Goal: Transaction & Acquisition: Purchase product/service

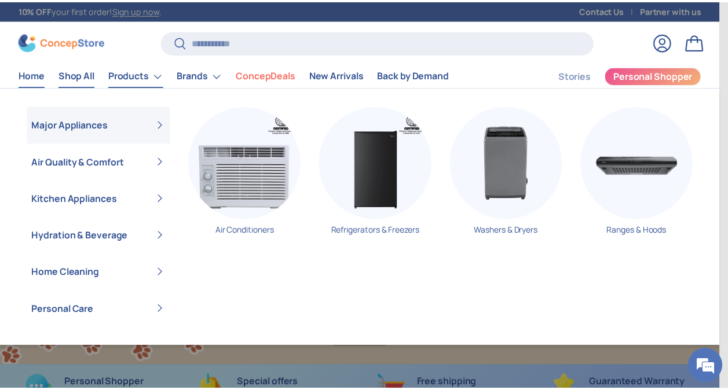
scroll to position [2933, 4579]
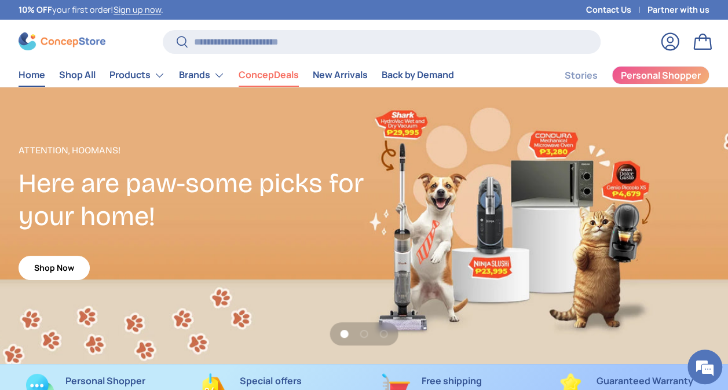
click at [288, 79] on link "ConcepDeals" at bounding box center [269, 75] width 60 height 23
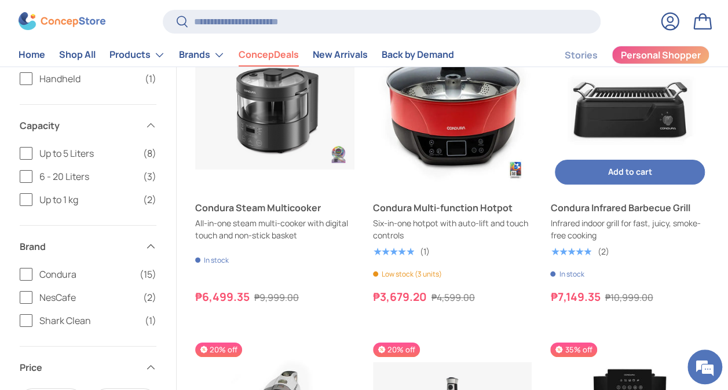
scroll to position [2027, 0]
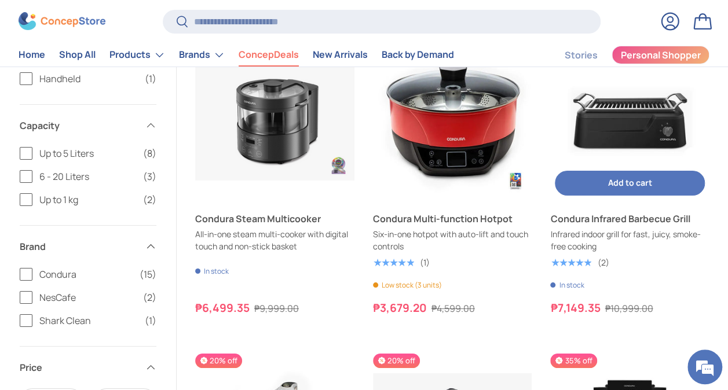
click at [629, 184] on span "Add to cart" at bounding box center [630, 182] width 44 height 11
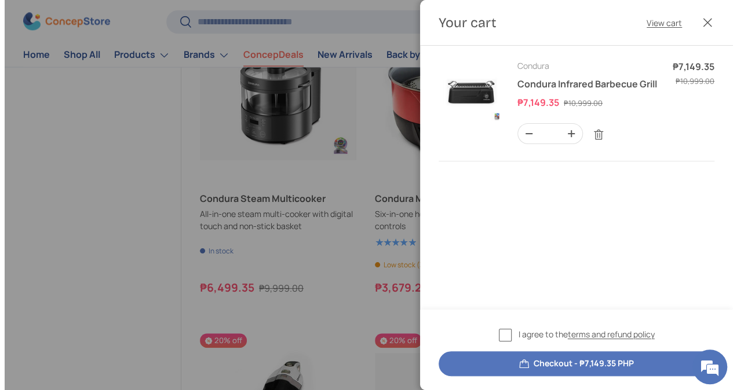
scroll to position [0, 0]
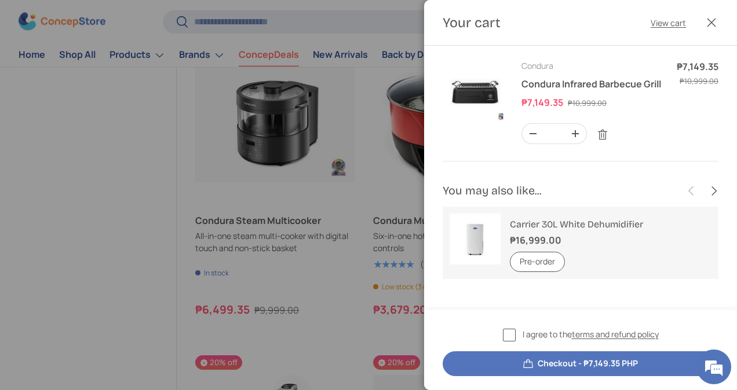
click at [509, 335] on label "I agree to the terms and refund policy" at bounding box center [581, 334] width 156 height 13
click at [519, 365] on button "Checkout - ₱7,149.35 PHP" at bounding box center [581, 364] width 276 height 25
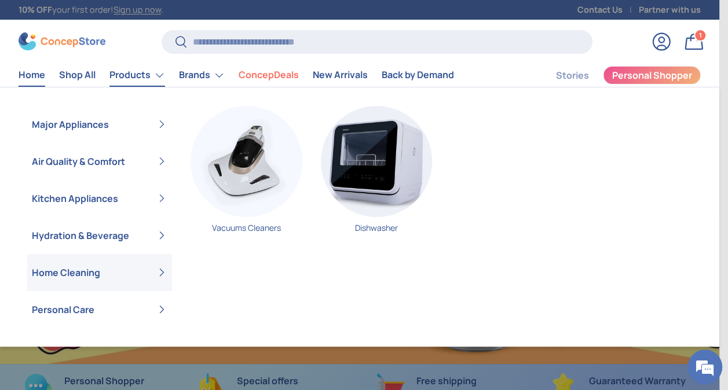
scroll to position [2933, 4579]
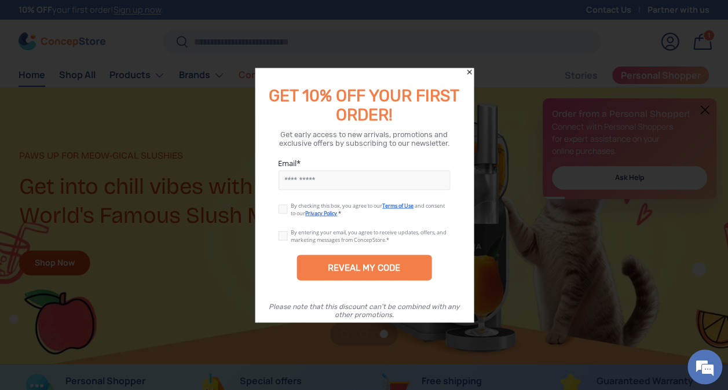
click at [467, 71] on icon "Close" at bounding box center [469, 72] width 8 height 8
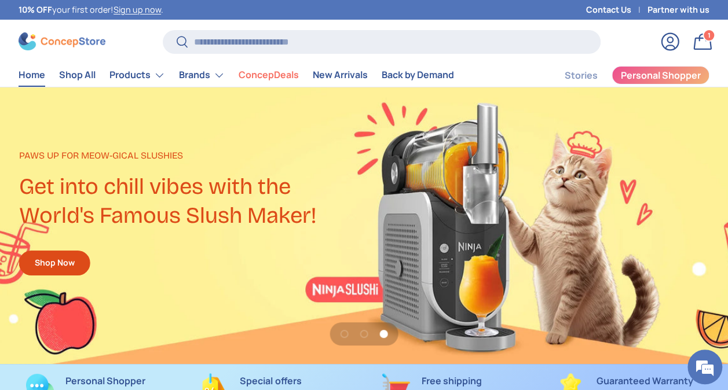
click at [604, 10] on link "Contact Us" at bounding box center [616, 9] width 61 height 13
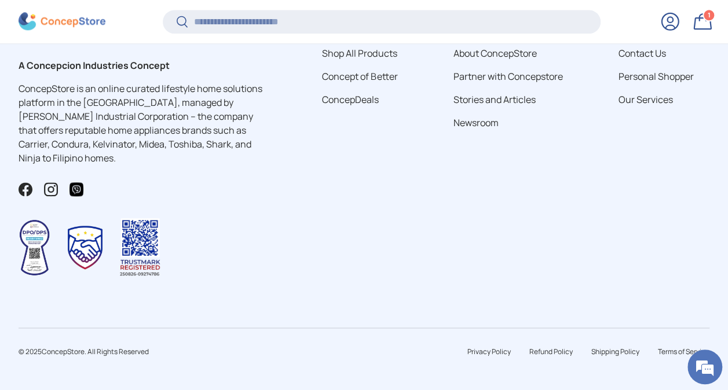
scroll to position [727, 0]
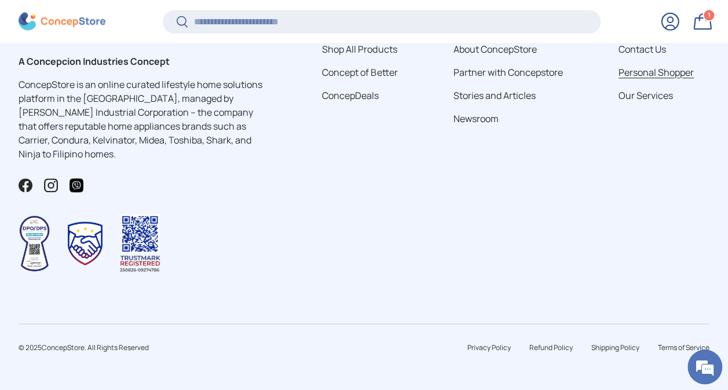
click at [661, 66] on link "Personal Shopper" at bounding box center [656, 72] width 75 height 13
